Goal: Information Seeking & Learning: Understand process/instructions

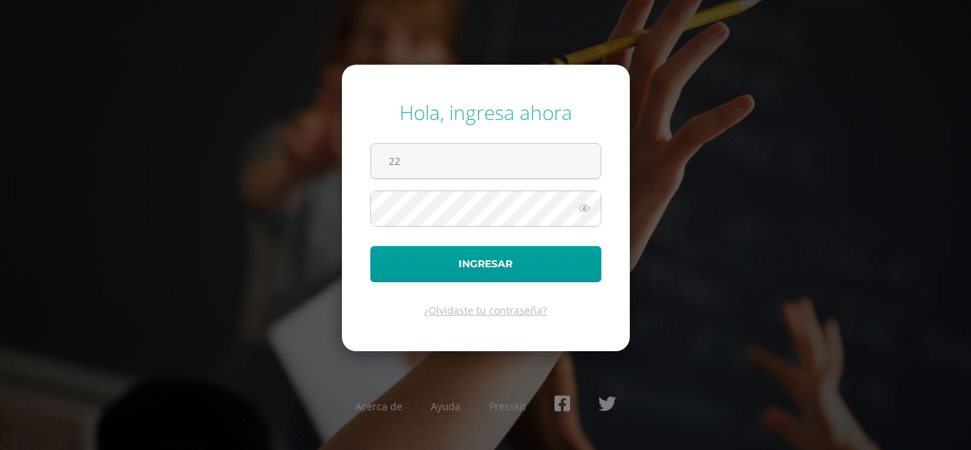
type input "22047@lasallechiquimula.edu.gt"
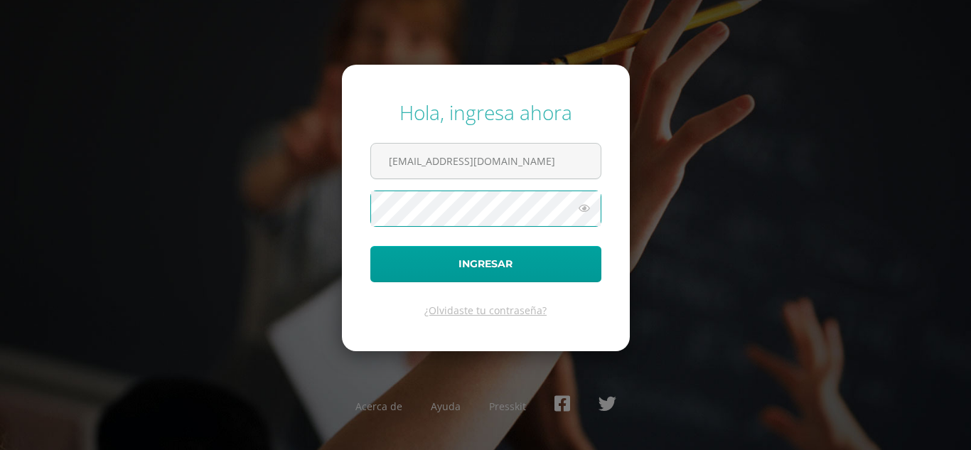
click at [371, 246] on button "Ingresar" at bounding box center [486, 264] width 231 height 36
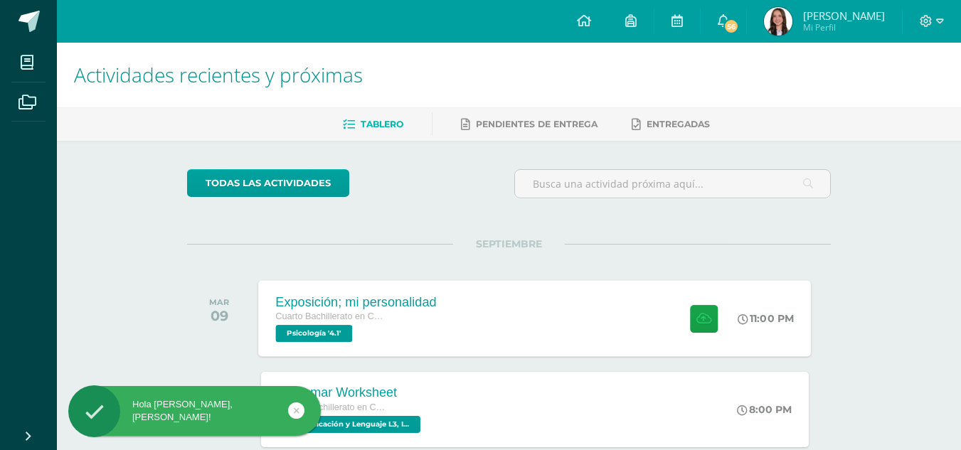
click at [459, 294] on div "Exposición; mi personalidad Cuarto Bachillerato en Ciencias y Letras Psicología…" at bounding box center [535, 318] width 553 height 76
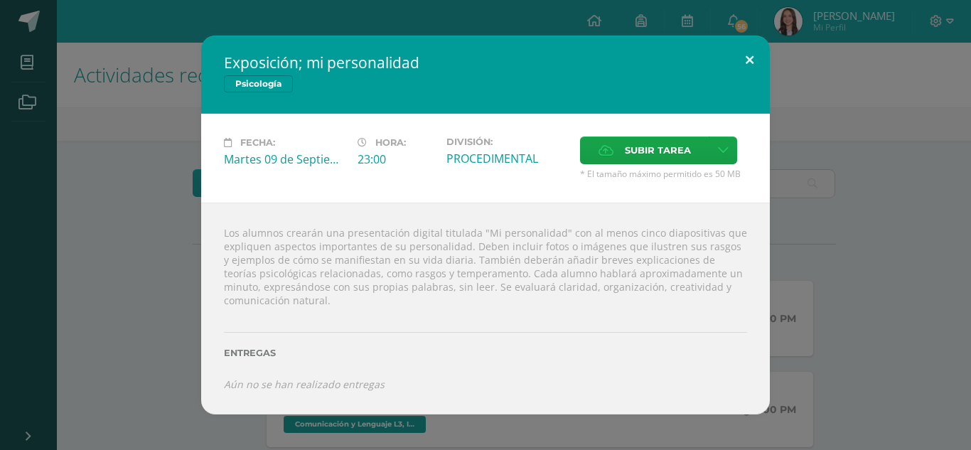
click at [752, 54] on button at bounding box center [750, 60] width 41 height 48
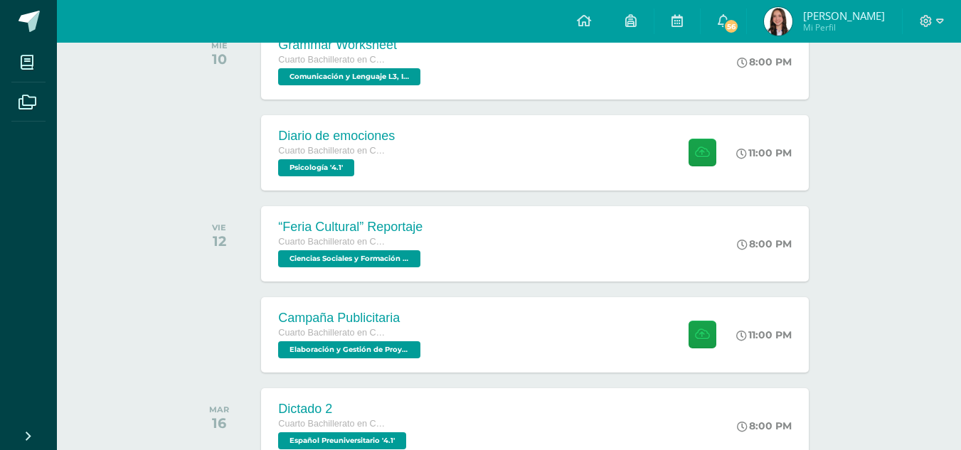
scroll to position [363, 0]
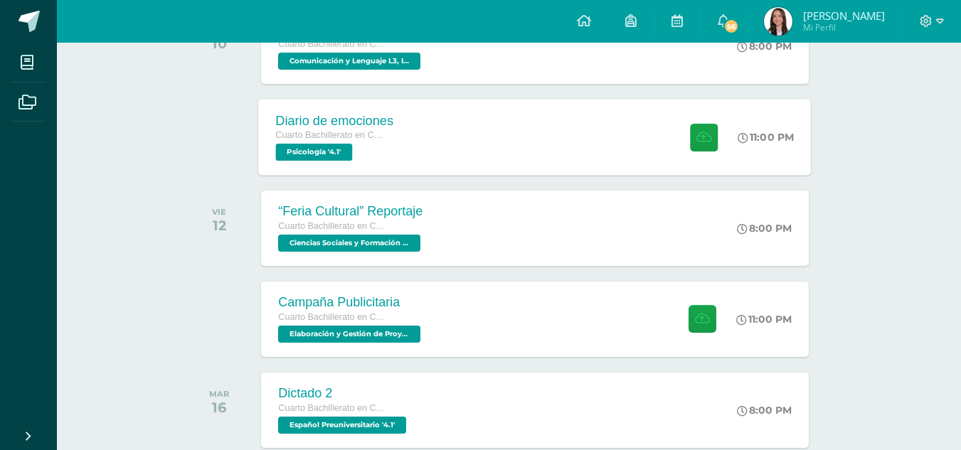
click at [494, 161] on div "Diario de emociones Cuarto Bachillerato en Ciencias y Letras Psicología '4.1' 1…" at bounding box center [535, 137] width 553 height 76
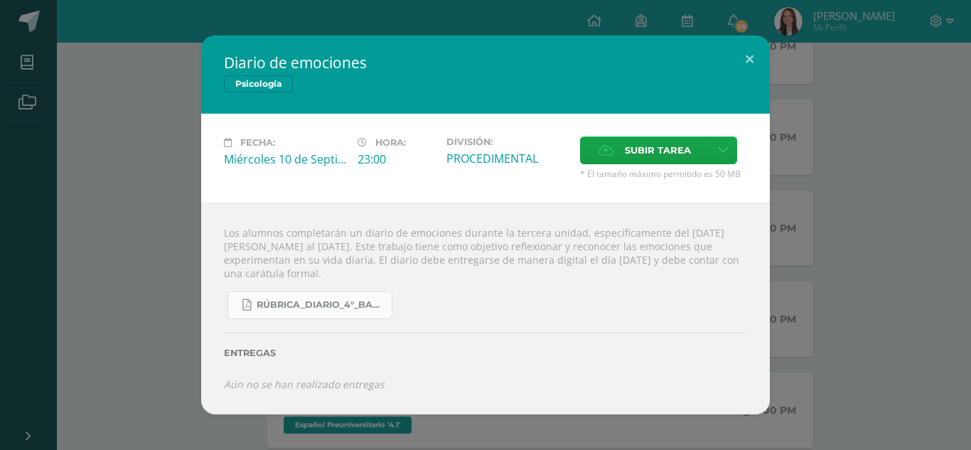
click at [332, 300] on span "RÚBRICA_DIARIO_4°_BACHI.pdf" at bounding box center [321, 304] width 128 height 11
click at [751, 56] on button at bounding box center [750, 60] width 41 height 48
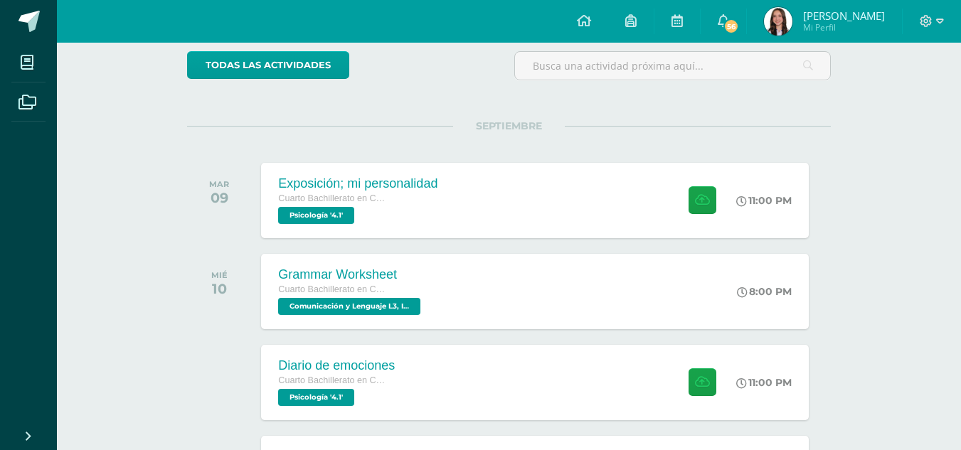
scroll to position [117, 0]
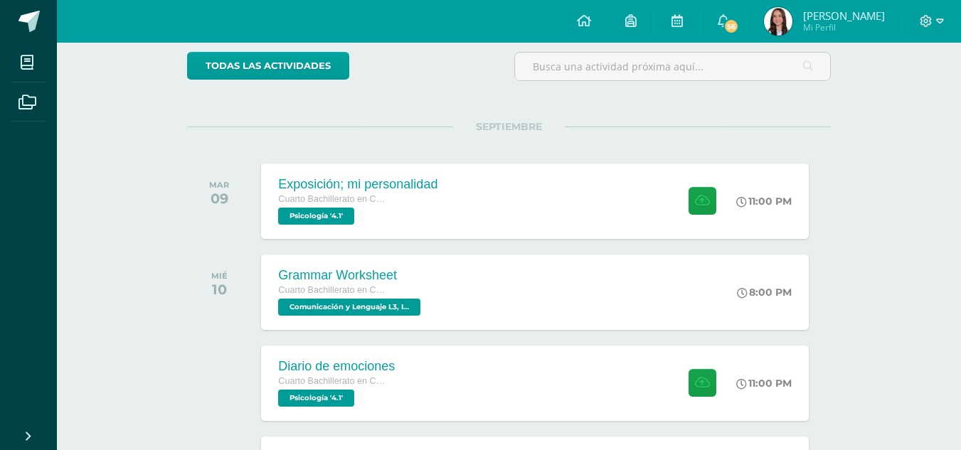
click at [473, 190] on div "Exposición; mi personalidad Cuarto Bachillerato en Ciencias y Letras Psicología…" at bounding box center [534, 201] width 547 height 75
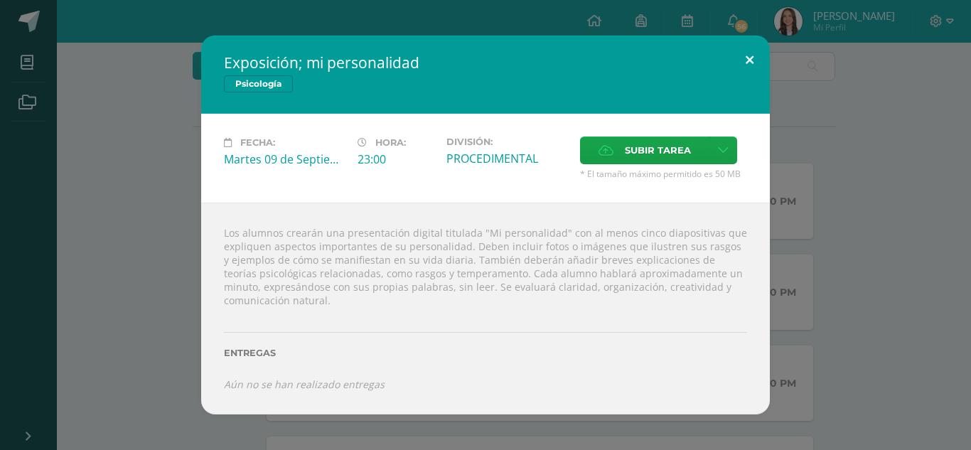
click at [743, 57] on button at bounding box center [750, 60] width 41 height 48
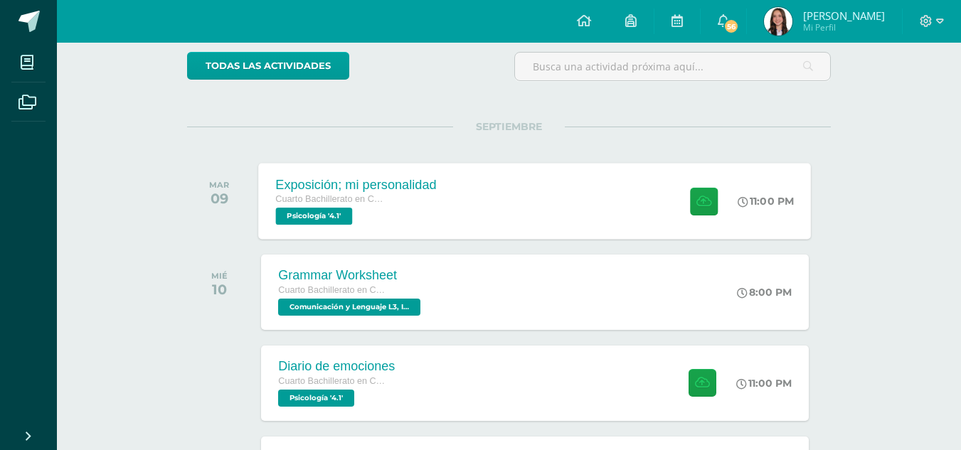
click at [487, 179] on div "Exposición; mi personalidad Cuarto Bachillerato en Ciencias y Letras Psicología…" at bounding box center [535, 201] width 553 height 76
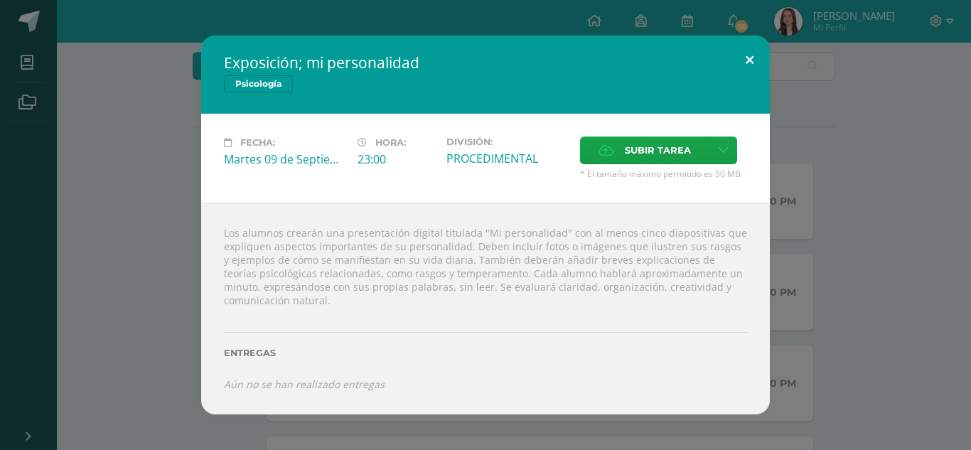
click at [738, 63] on button at bounding box center [750, 60] width 41 height 48
